Goal: Navigation & Orientation: Understand site structure

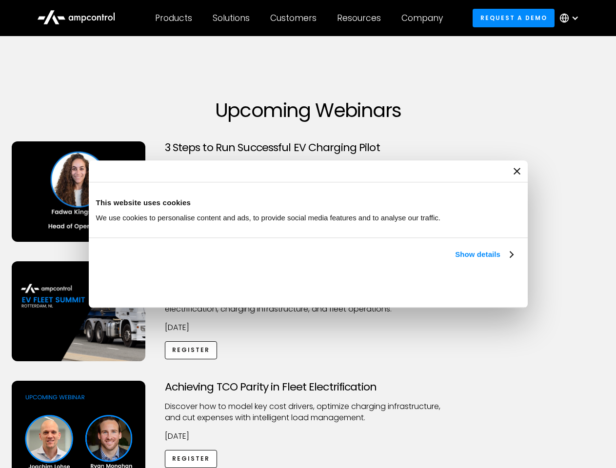
click at [455, 260] on link "Show details" at bounding box center [484, 255] width 58 height 12
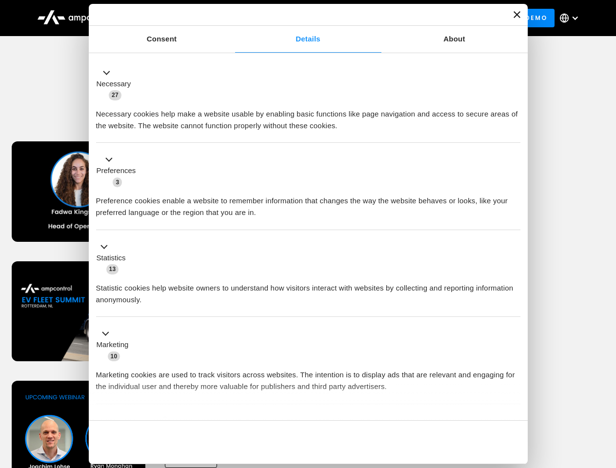
click at [514, 317] on li "Statistics 13 Statistic cookies help website owners to understand how visitors …" at bounding box center [308, 273] width 424 height 87
click at [605, 393] on div "Achieving TCO Parity in Fleet Electrification Discover how to model key cost dr…" at bounding box center [308, 457] width 612 height 153
click at [300, 18] on div "Customers" at bounding box center [293, 18] width 46 height 11
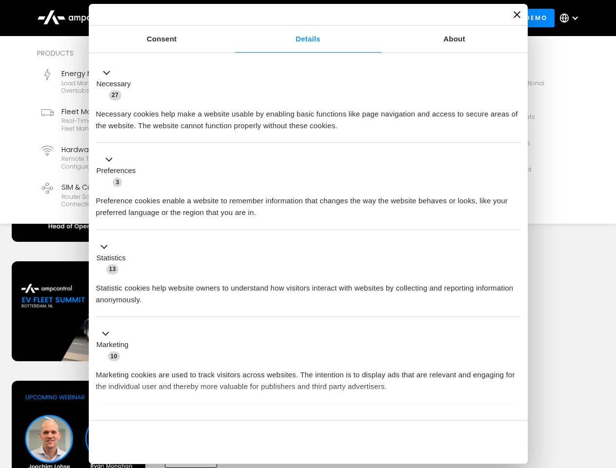
click at [173, 18] on div "Products" at bounding box center [173, 18] width 37 height 11
click at [232, 18] on div "Solutions" at bounding box center [231, 18] width 37 height 11
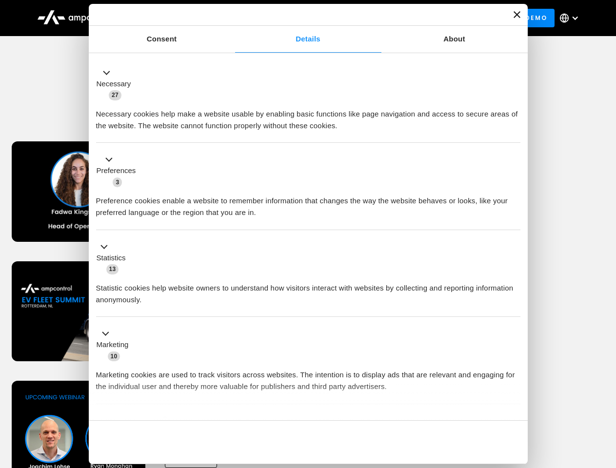
click at [295, 18] on div "Customers" at bounding box center [293, 18] width 46 height 11
click at [361, 18] on div "Resources" at bounding box center [359, 18] width 44 height 11
click at [425, 18] on div "Company" at bounding box center [421, 18] width 41 height 11
click at [572, 18] on div at bounding box center [575, 18] width 8 height 8
